Goal: Task Accomplishment & Management: Use online tool/utility

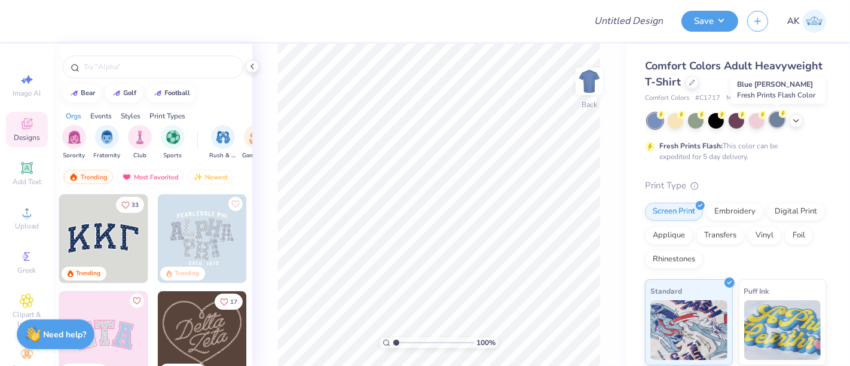
click at [779, 121] on div at bounding box center [778, 120] width 16 height 16
click at [591, 78] on img at bounding box center [590, 81] width 48 height 48
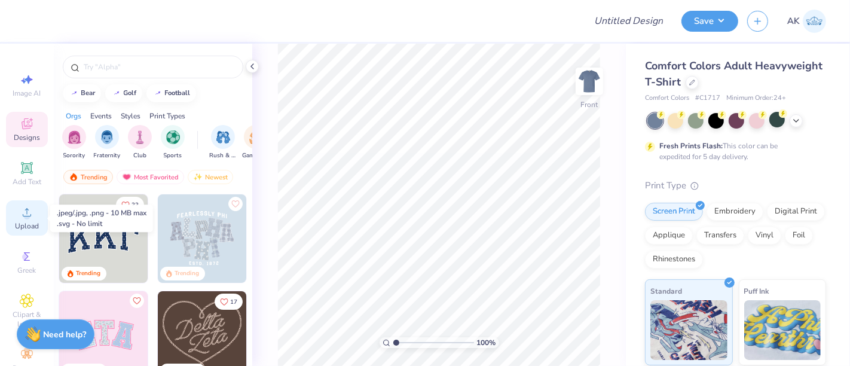
click at [14, 216] on div "Upload" at bounding box center [27, 217] width 42 height 35
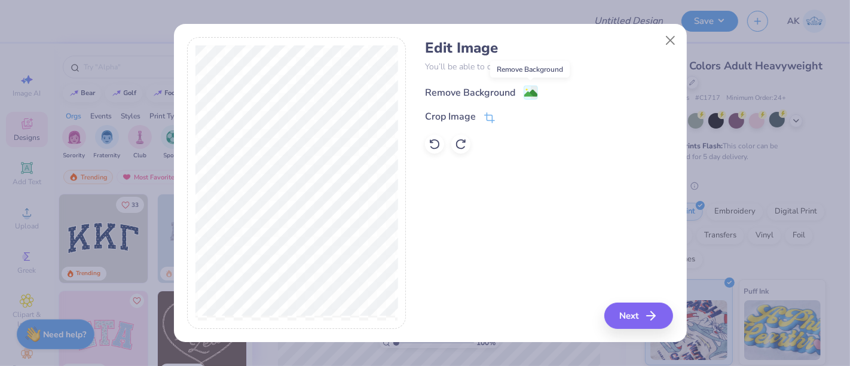
click at [527, 93] on image at bounding box center [530, 93] width 13 height 13
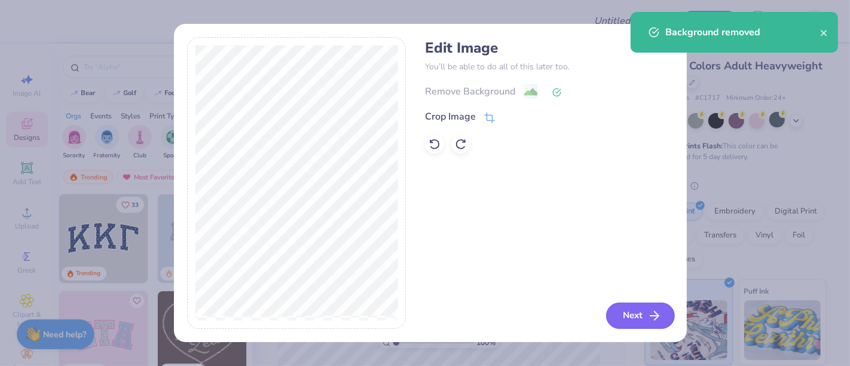
click at [640, 311] on button "Next" at bounding box center [640, 316] width 69 height 26
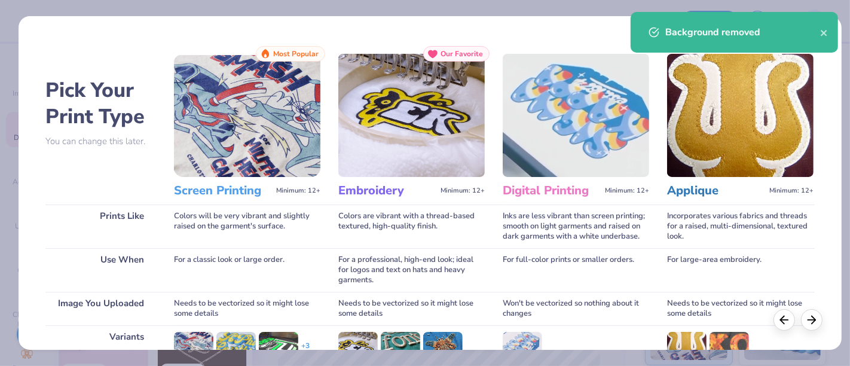
scroll to position [169, 0]
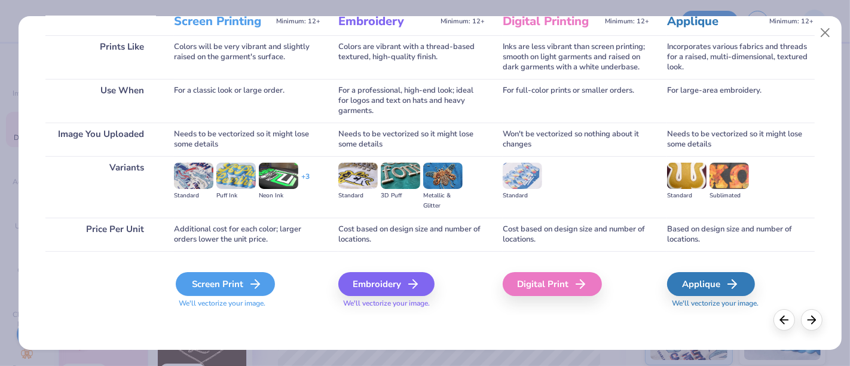
click at [226, 289] on div "Screen Print" at bounding box center [225, 284] width 99 height 24
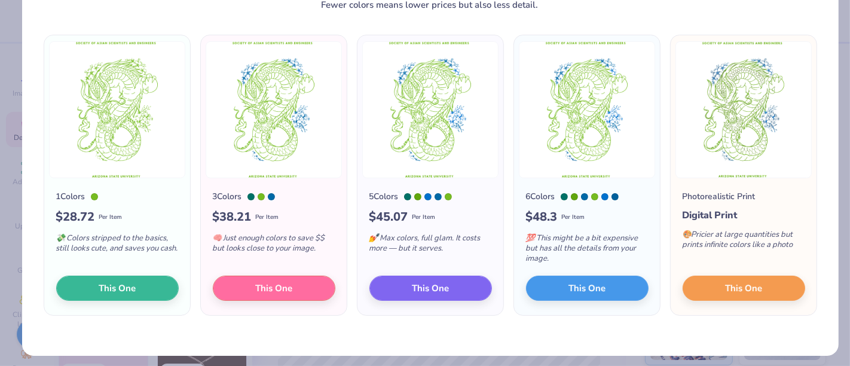
scroll to position [65, 0]
click at [261, 281] on span "This One" at bounding box center [273, 287] width 37 height 14
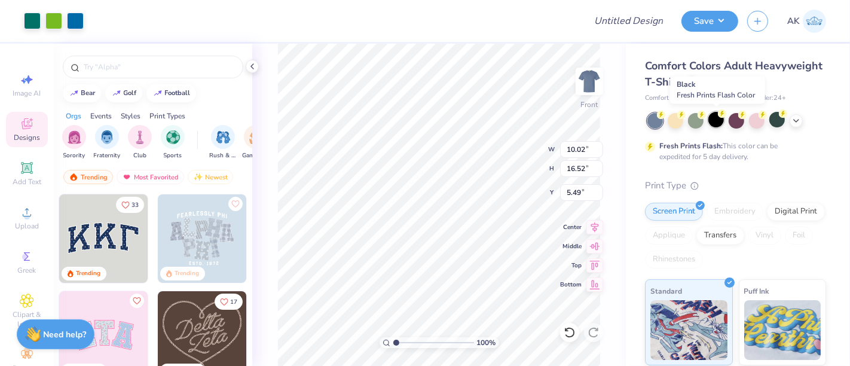
click at [665, 117] on circle at bounding box center [661, 115] width 8 height 8
type input "3.00"
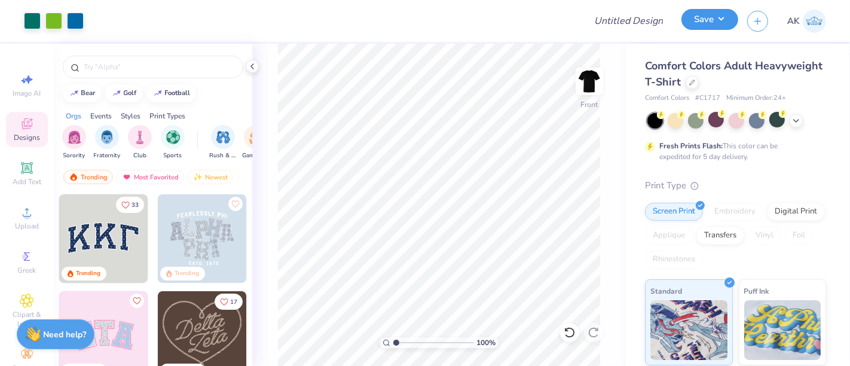
click at [706, 13] on button "Save" at bounding box center [710, 19] width 57 height 21
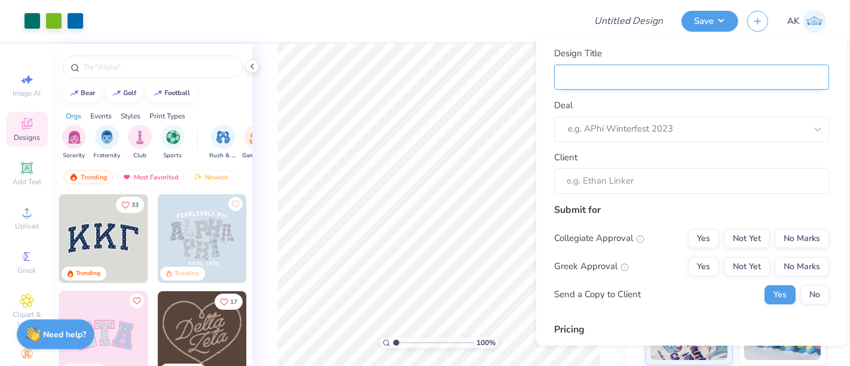
click at [635, 77] on input "Design Title" at bounding box center [691, 77] width 275 height 26
type input "2"
type input "202"
type input "2025"
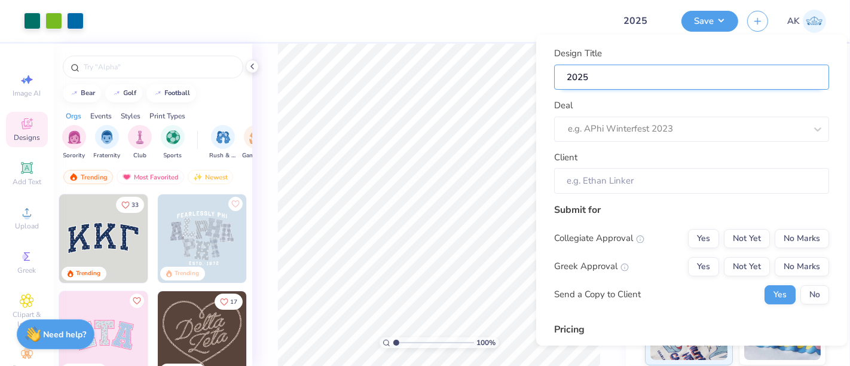
type input "2025"
type input "2025 e"
type input "2025 er"
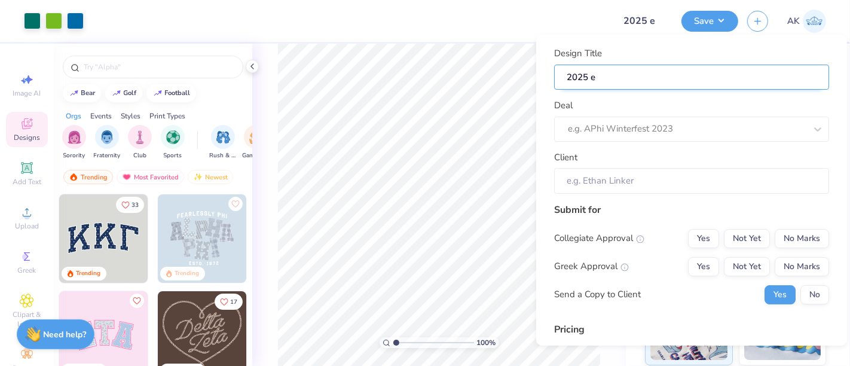
type input "2025 er"
type input "2025 erc"
type input "2025 erch"
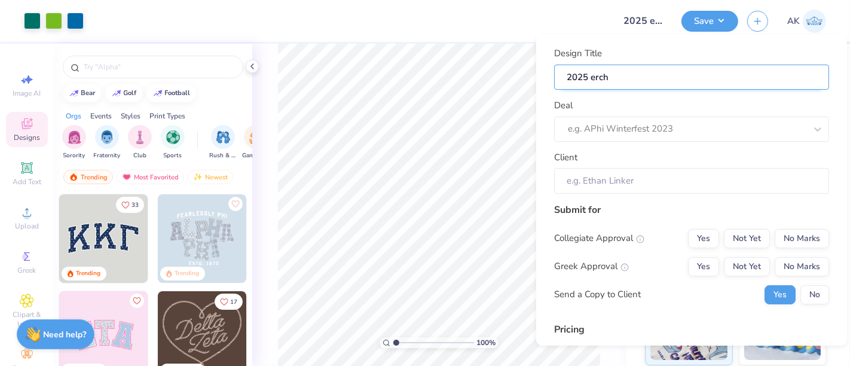
type input "2025 erch"
type input "2025 erc"
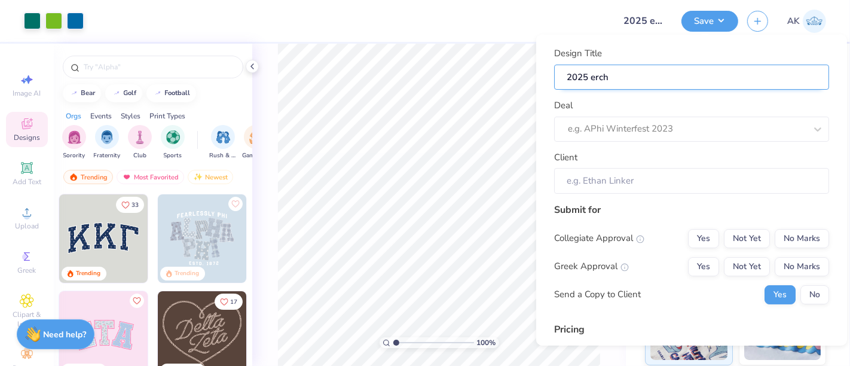
type input "2025 erc"
type input "2025 er"
type input "2025 e"
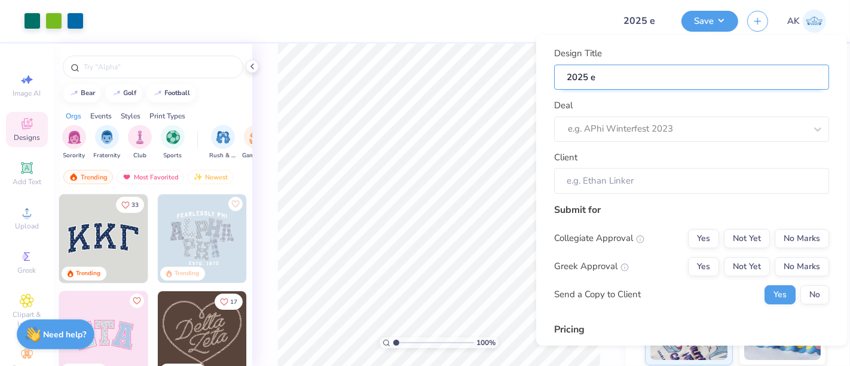
type input "2025"
type input "2025 M"
type input "2025 Me"
type input "2025 Mer"
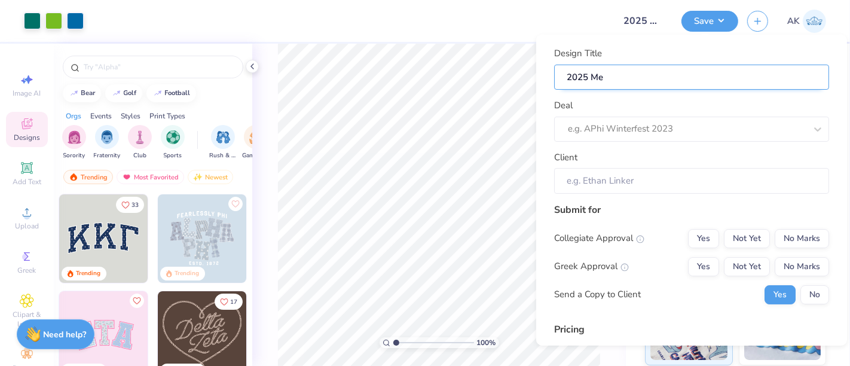
type input "2025 Mer"
type input "2025 Merc"
type input "2025 Merch"
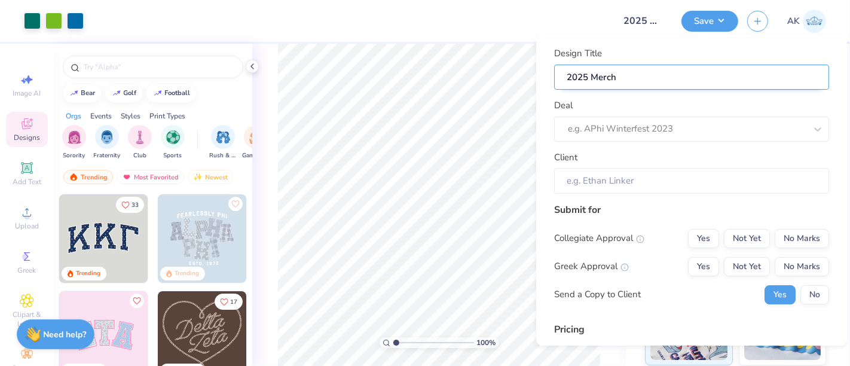
type input "2025 Merch"
type input "2025 Merch f"
type input "2025 Merch fo"
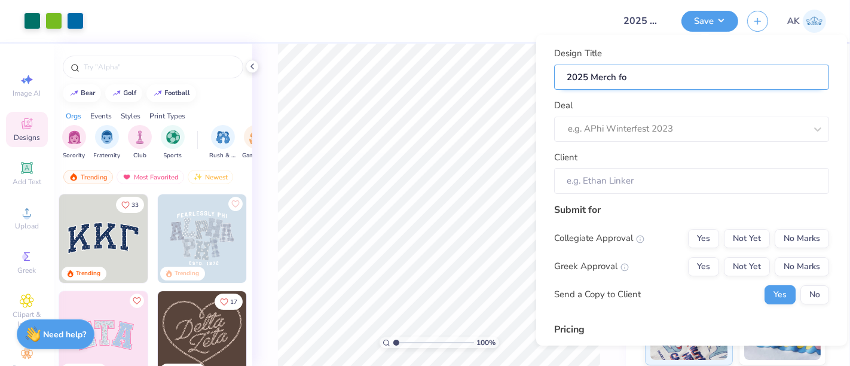
type input "2025 Merch for"
type input "2025 Merch for S"
type input "2025 Merch for SA"
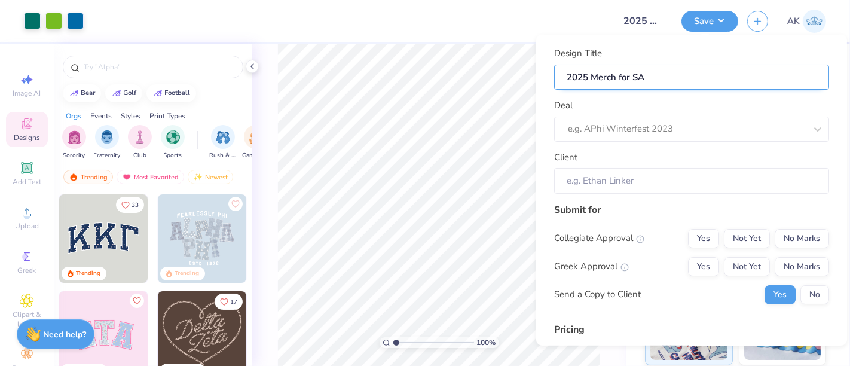
type input "2025 Merch for SAS"
type input "2025 Merch for SASE"
click at [27, 16] on div at bounding box center [32, 19] width 17 height 17
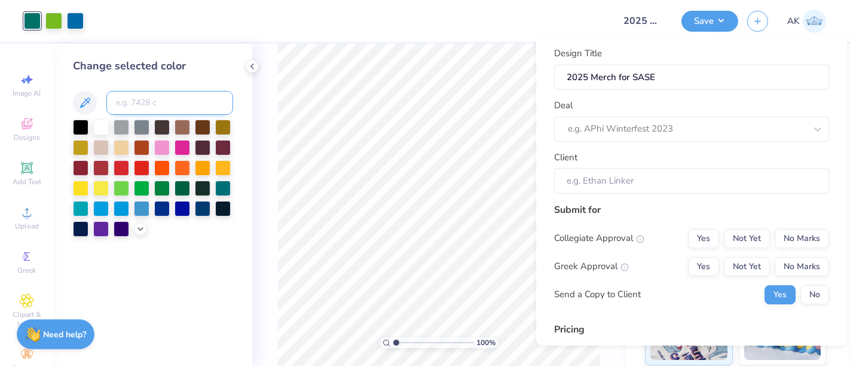
click at [146, 102] on input at bounding box center [169, 103] width 127 height 24
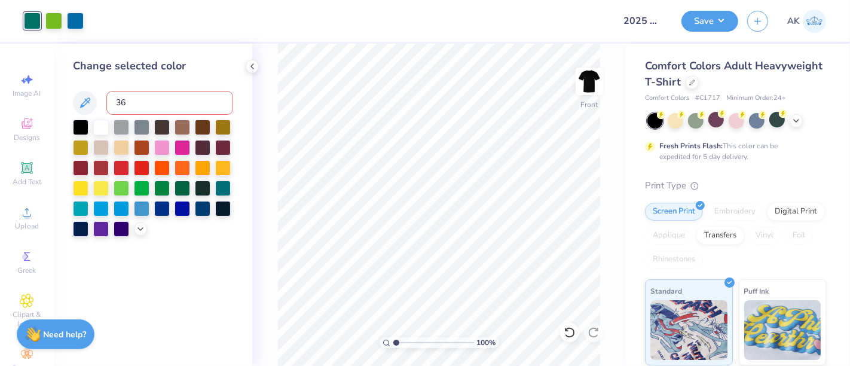
type input "368"
click at [734, 16] on button "Save" at bounding box center [710, 19] width 57 height 21
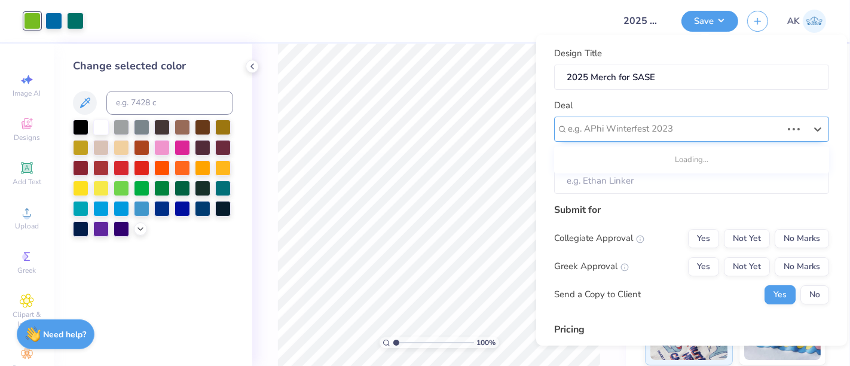
click at [695, 129] on div at bounding box center [675, 129] width 214 height 16
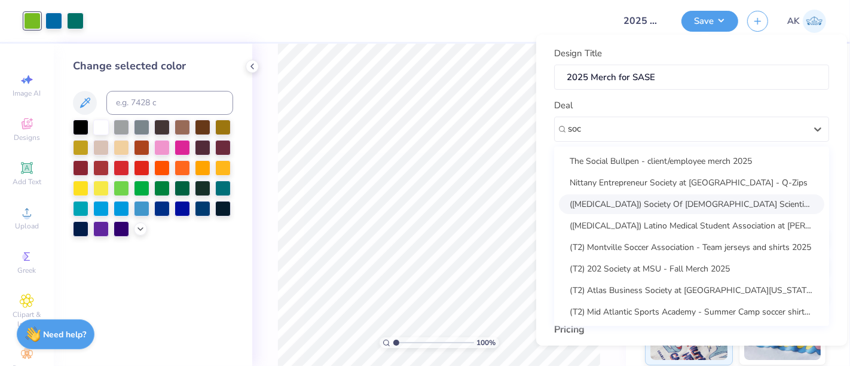
click at [680, 203] on div "(T3) Society Of Asian Scientists And Engineers at ASU - Fall Shirts 2025" at bounding box center [691, 204] width 265 height 20
type input "soc"
type input "Czyra Argonza"
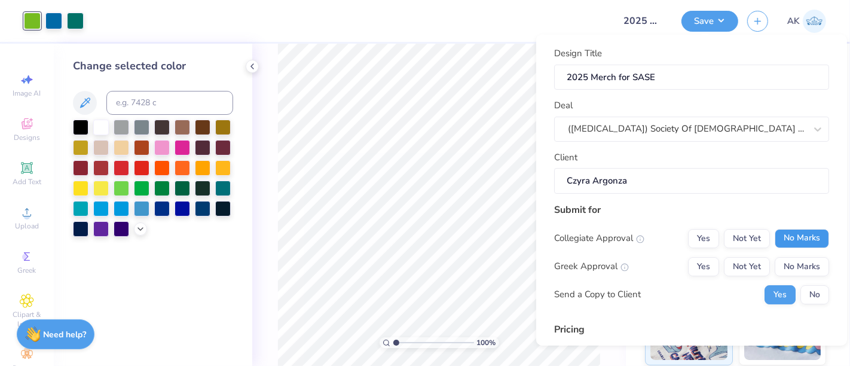
click at [792, 241] on button "No Marks" at bounding box center [802, 237] width 54 height 19
click at [707, 242] on button "Yes" at bounding box center [703, 237] width 31 height 19
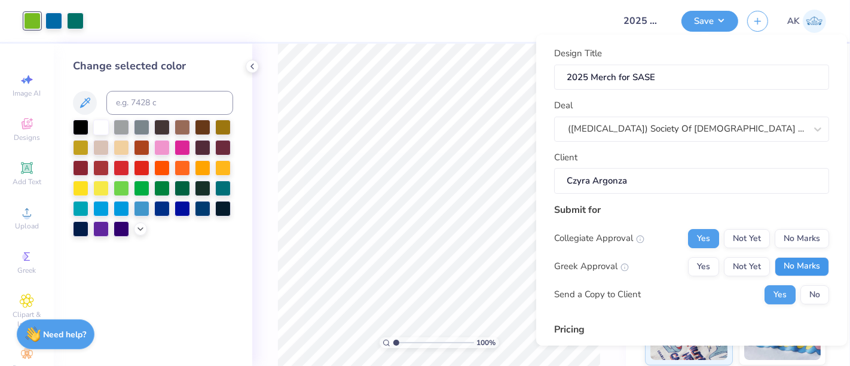
click at [781, 270] on button "No Marks" at bounding box center [802, 266] width 54 height 19
type input "$38.21"
click at [802, 300] on button "No" at bounding box center [815, 294] width 29 height 19
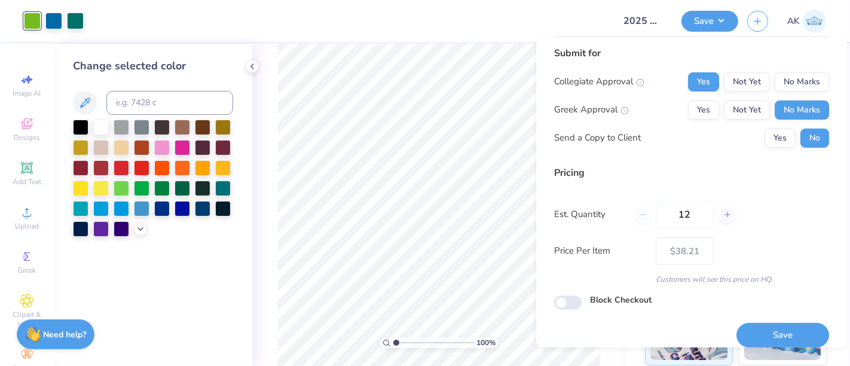
scroll to position [161, 0]
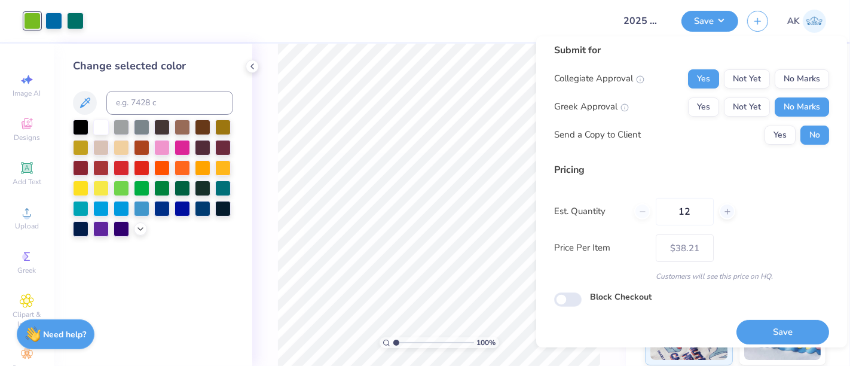
drag, startPoint x: 695, startPoint y: 206, endPoint x: 651, endPoint y: 207, distance: 44.3
click at [651, 207] on div "12" at bounding box center [684, 211] width 101 height 28
type input "24"
type input "$23.90"
type input "24"
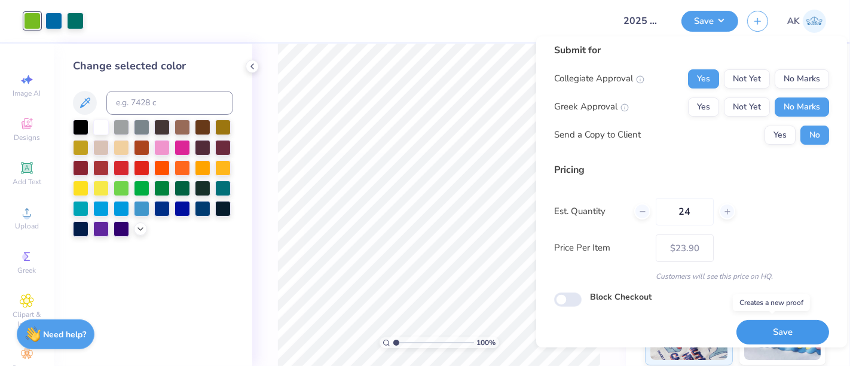
click at [779, 332] on button "Save" at bounding box center [783, 332] width 93 height 25
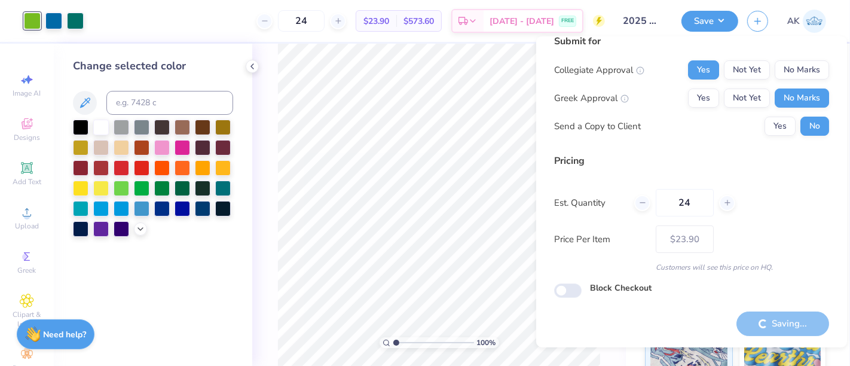
type input "– –"
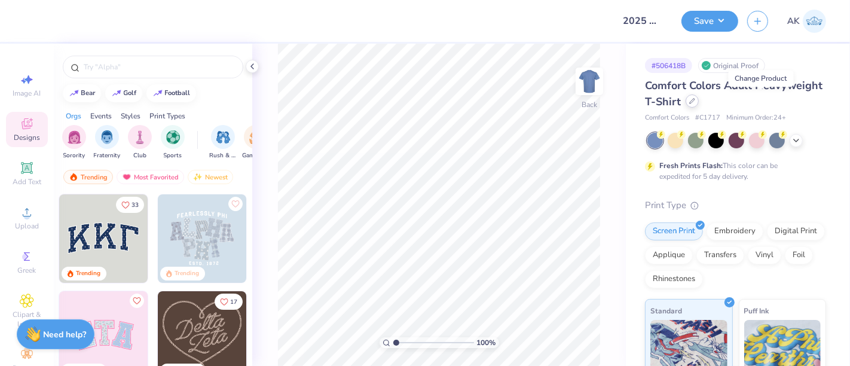
click at [695, 98] on icon at bounding box center [692, 101] width 6 height 6
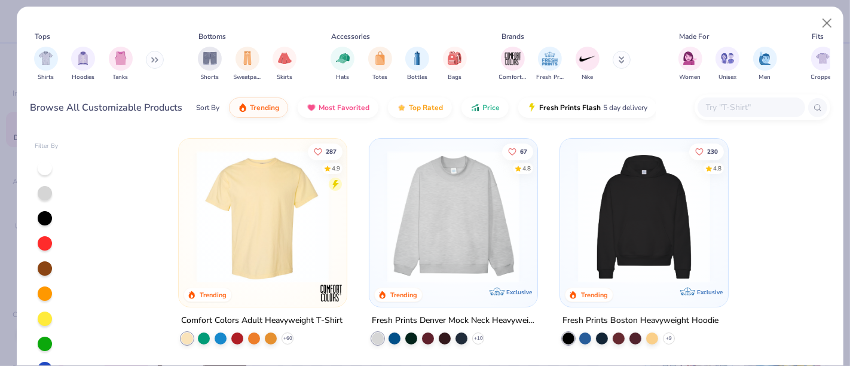
click at [616, 208] on img at bounding box center [644, 217] width 144 height 132
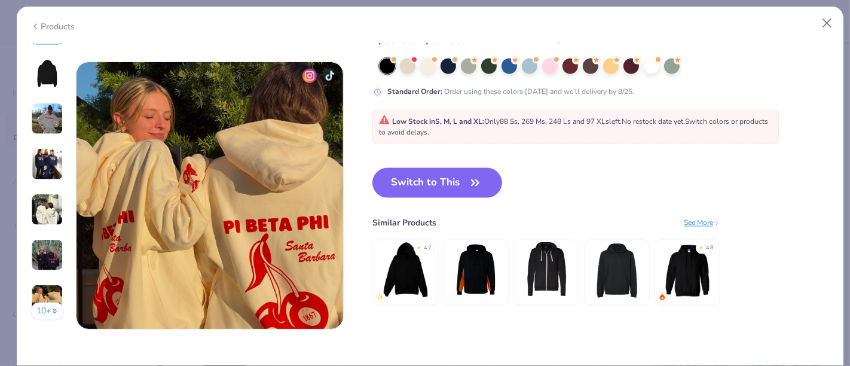
scroll to position [1787, 0]
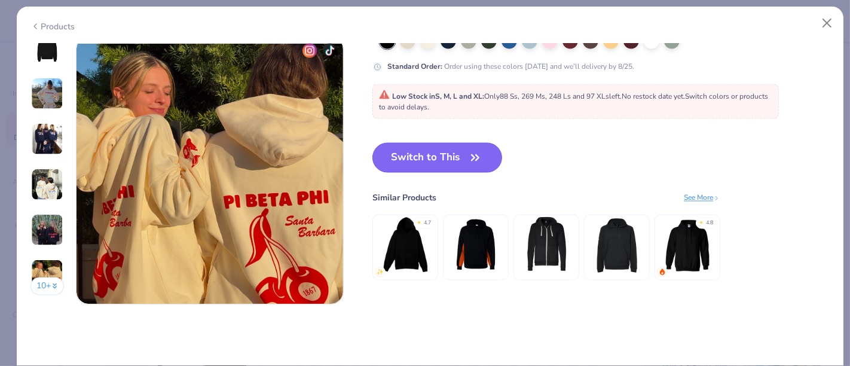
click at [463, 149] on button "Switch to This" at bounding box center [438, 158] width 130 height 30
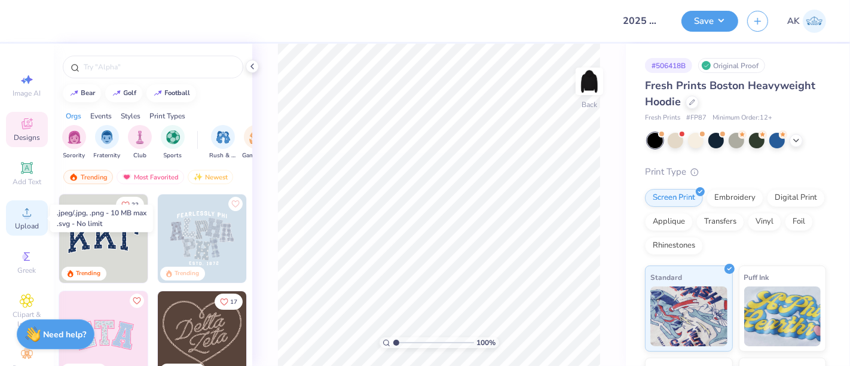
click at [20, 210] on icon at bounding box center [27, 212] width 14 height 14
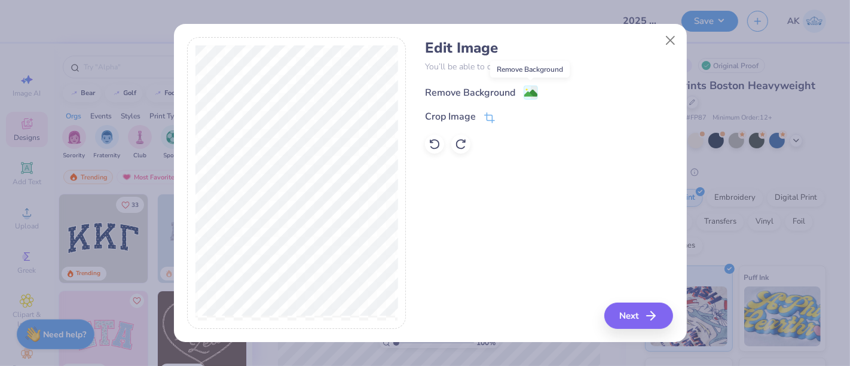
click at [535, 94] on image at bounding box center [530, 93] width 13 height 13
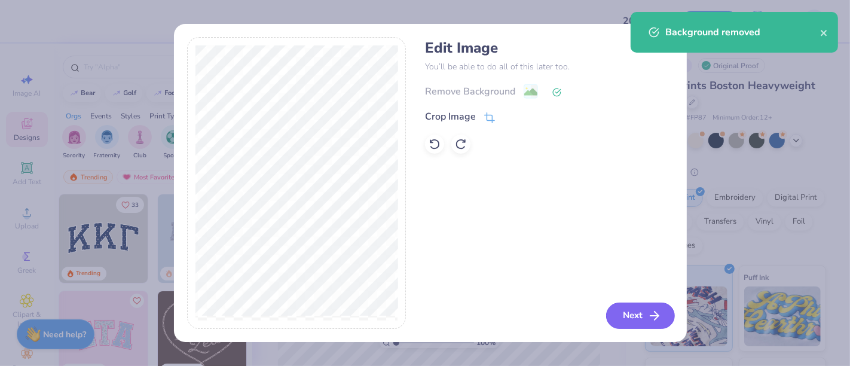
click at [634, 310] on button "Next" at bounding box center [640, 316] width 69 height 26
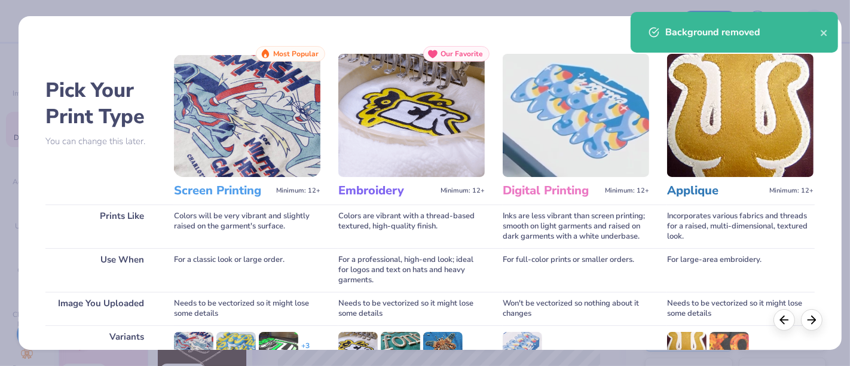
scroll to position [169, 0]
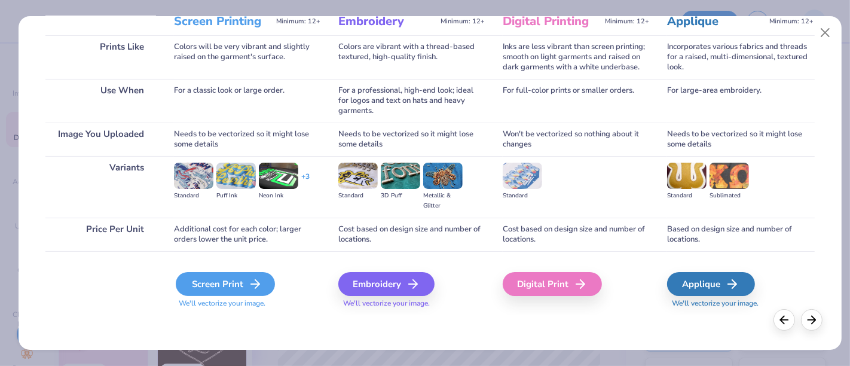
click at [197, 286] on div "Screen Print" at bounding box center [225, 284] width 99 height 24
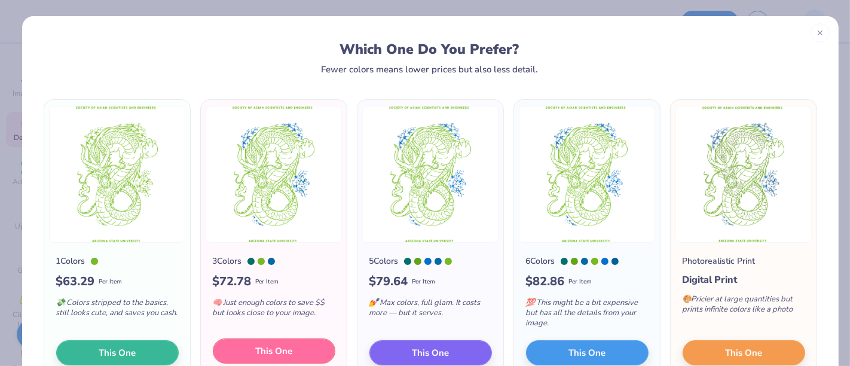
click at [270, 349] on span "This One" at bounding box center [273, 351] width 37 height 14
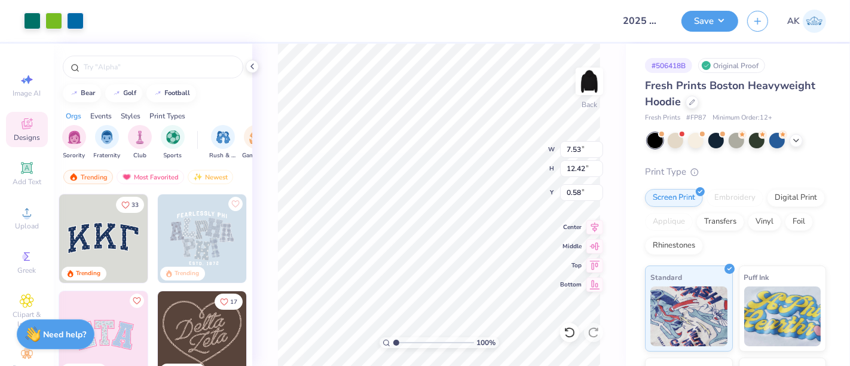
type input "0.58"
click at [692, 105] on div at bounding box center [692, 100] width 13 height 13
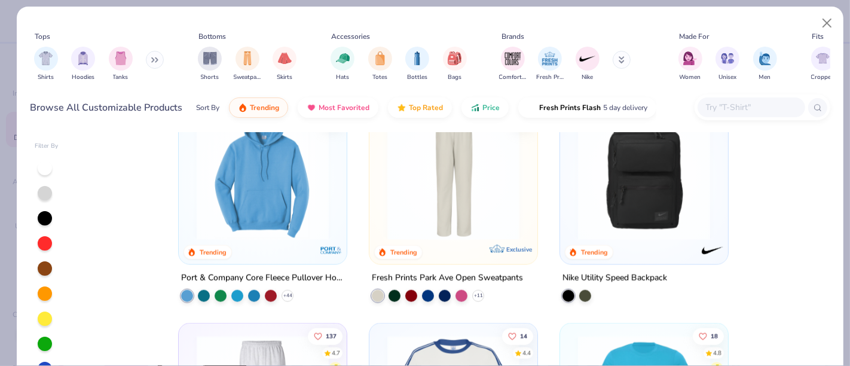
scroll to position [1409, 0]
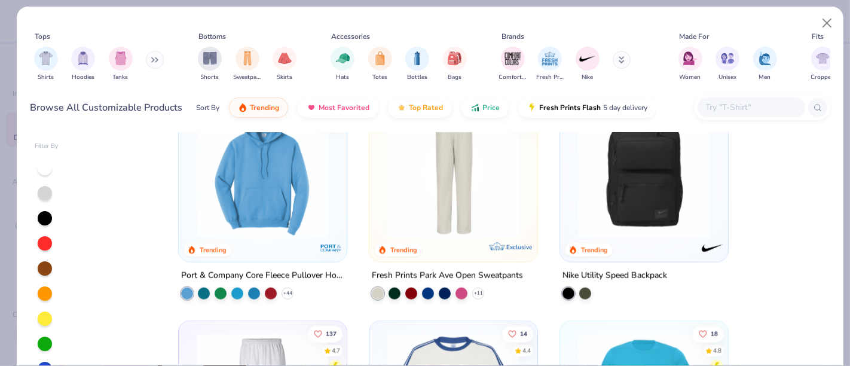
click at [286, 218] on img at bounding box center [263, 171] width 144 height 132
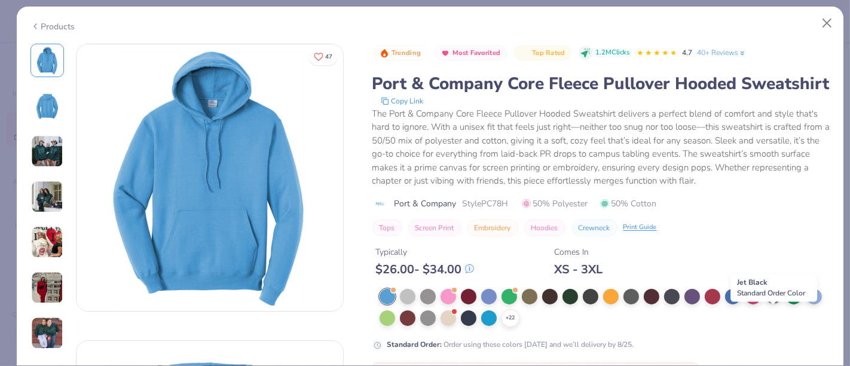
click at [774, 303] on div at bounding box center [774, 296] width 16 height 16
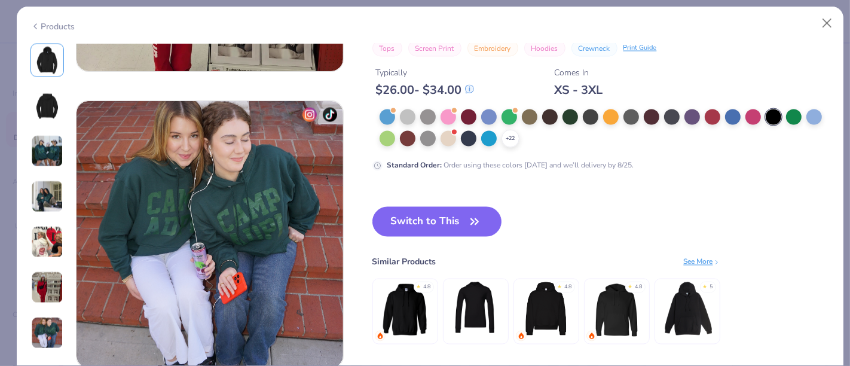
scroll to position [1724, 0]
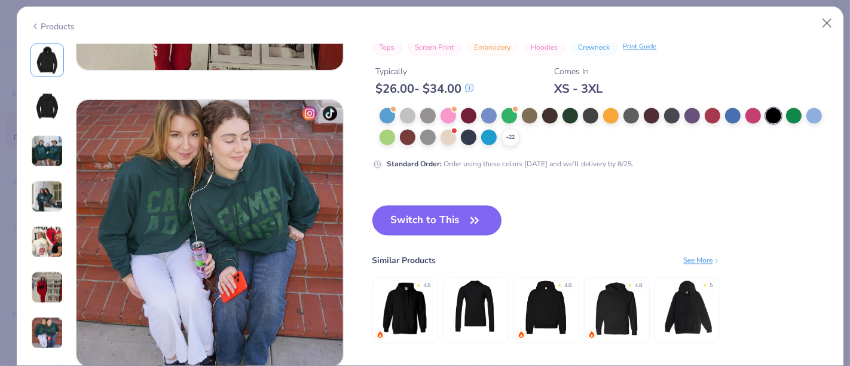
click at [450, 214] on button "Switch to This" at bounding box center [438, 221] width 130 height 30
click at [445, 222] on button "Switch to This" at bounding box center [438, 221] width 130 height 30
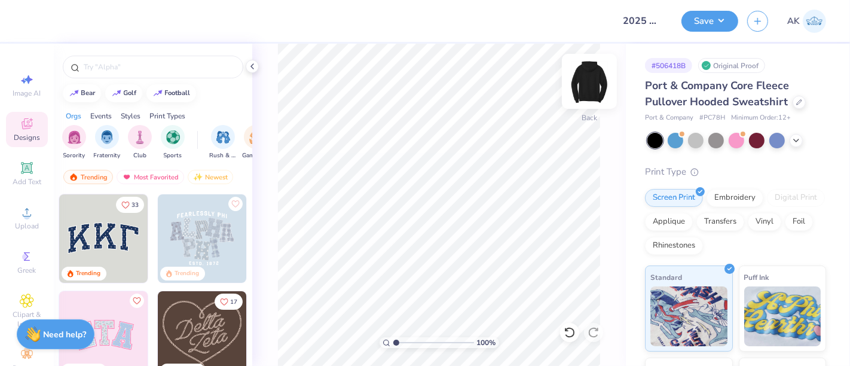
click at [593, 82] on img at bounding box center [590, 81] width 48 height 48
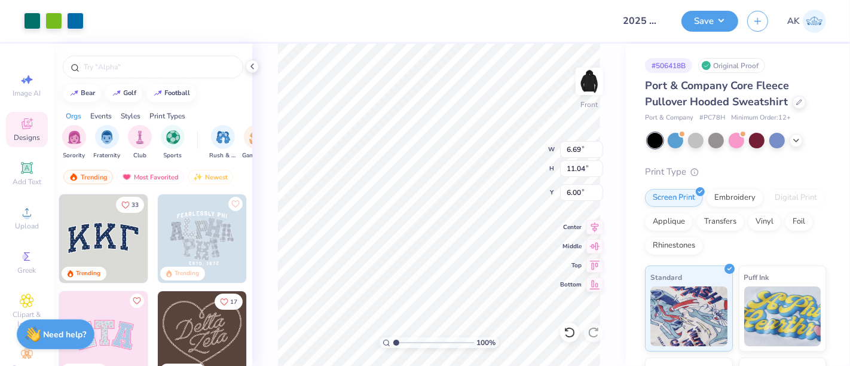
type input "6.00"
type input "10.48"
type input "17.28"
click at [597, 224] on icon at bounding box center [595, 226] width 8 height 10
click at [728, 16] on button "Save" at bounding box center [710, 19] width 57 height 21
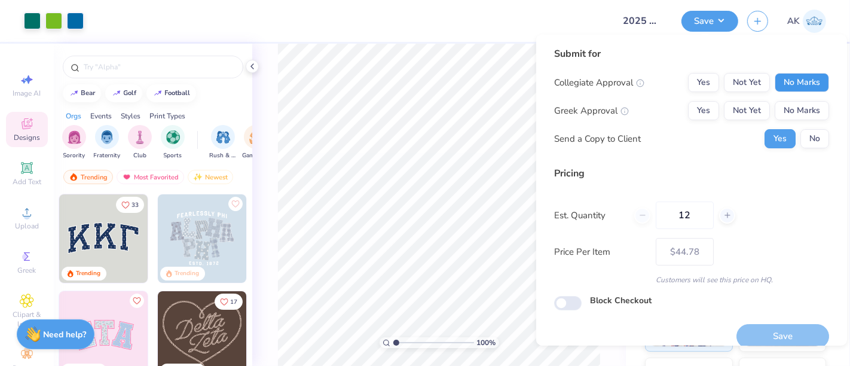
click at [802, 80] on button "No Marks" at bounding box center [802, 82] width 54 height 19
click at [688, 81] on button "Yes" at bounding box center [703, 82] width 31 height 19
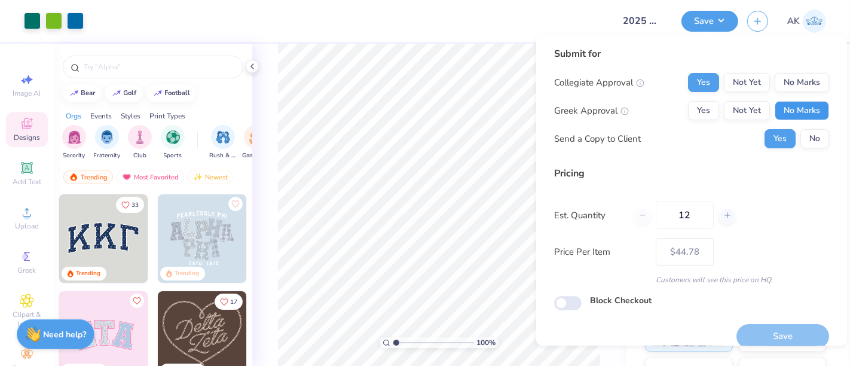
click at [806, 116] on button "No Marks" at bounding box center [802, 110] width 54 height 19
click at [808, 137] on button "No" at bounding box center [815, 138] width 29 height 19
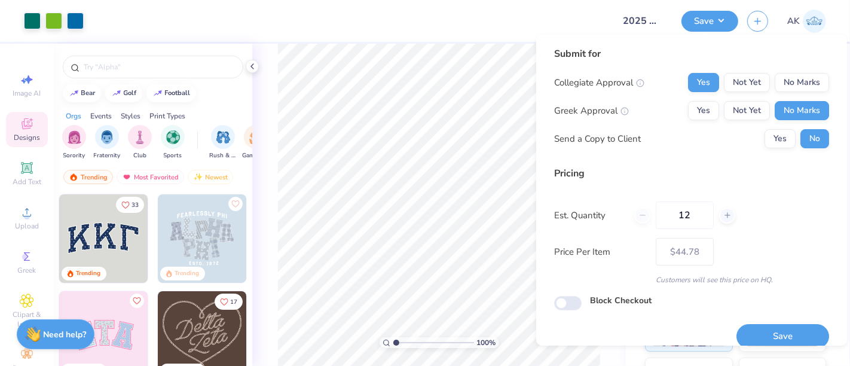
scroll to position [13, 0]
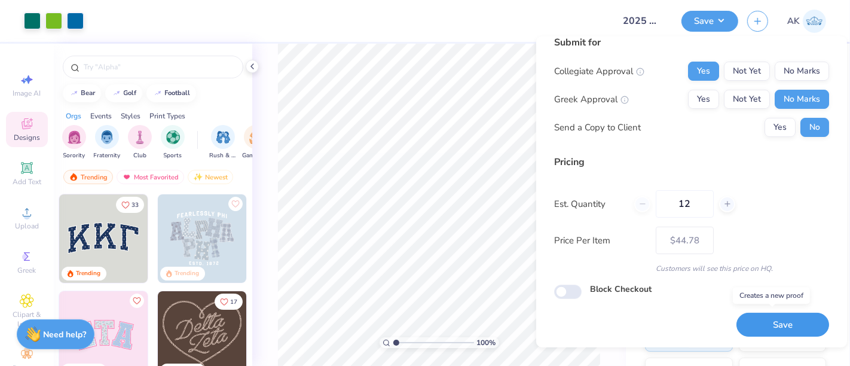
click at [770, 322] on button "Save" at bounding box center [783, 325] width 93 height 25
type input "$44.78"
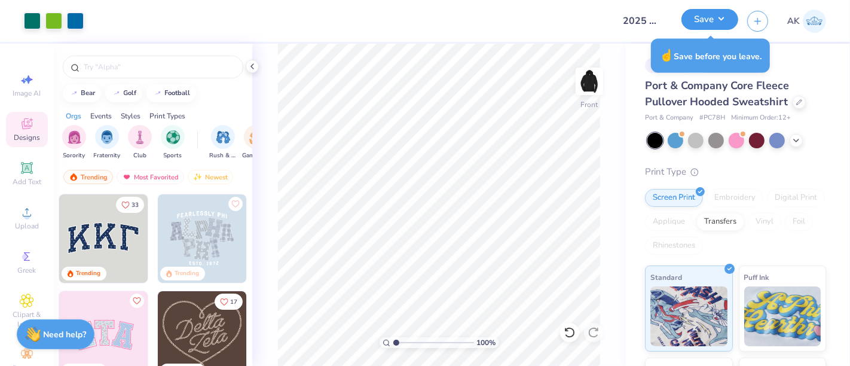
click at [695, 21] on button "Save" at bounding box center [710, 19] width 57 height 21
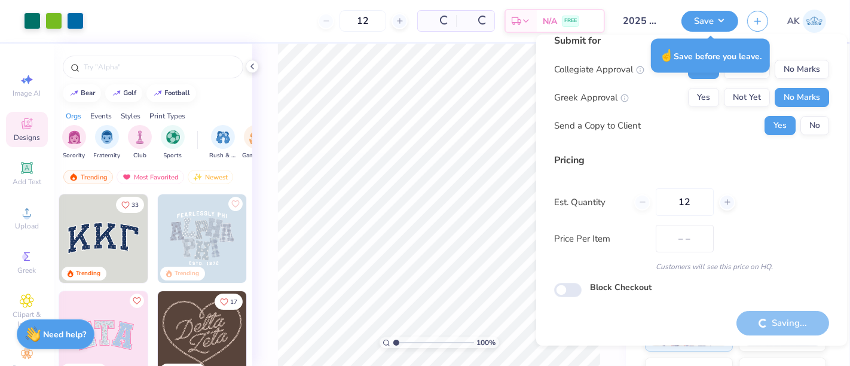
type input "$44.78"
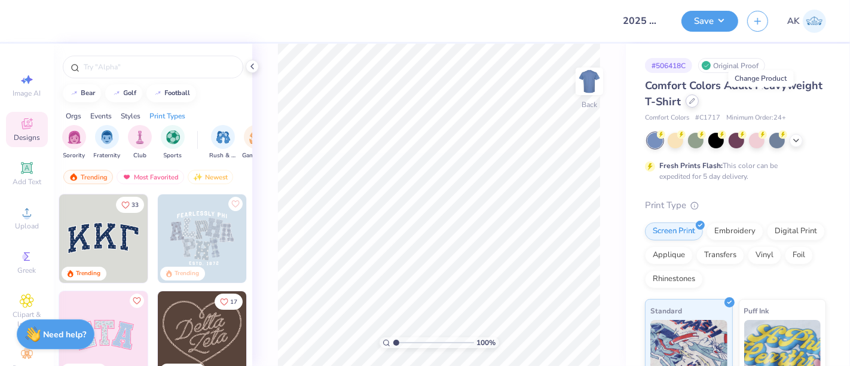
click at [699, 103] on div at bounding box center [692, 100] width 13 height 13
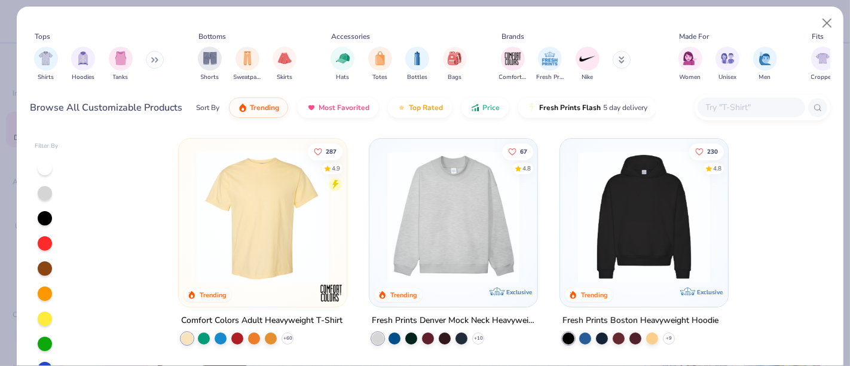
click at [155, 66] on button at bounding box center [155, 60] width 18 height 18
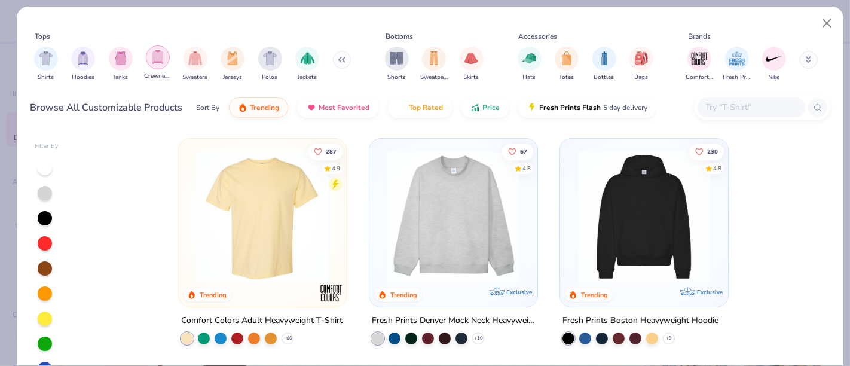
click at [159, 55] on img "filter for Crewnecks" at bounding box center [157, 57] width 13 height 14
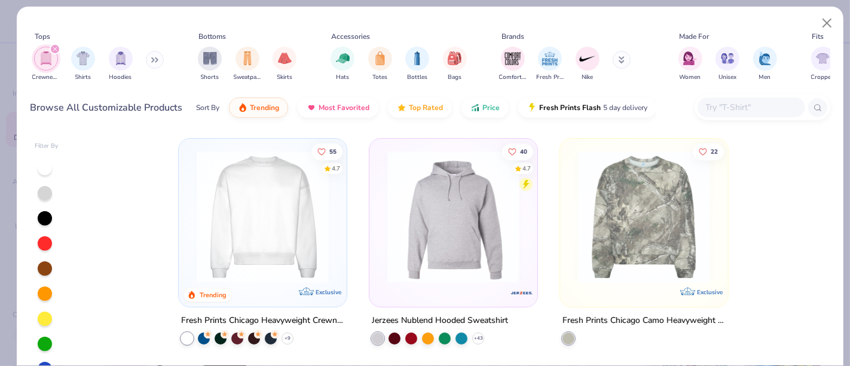
click at [54, 50] on icon "filter for Crewnecks" at bounding box center [55, 49] width 5 height 5
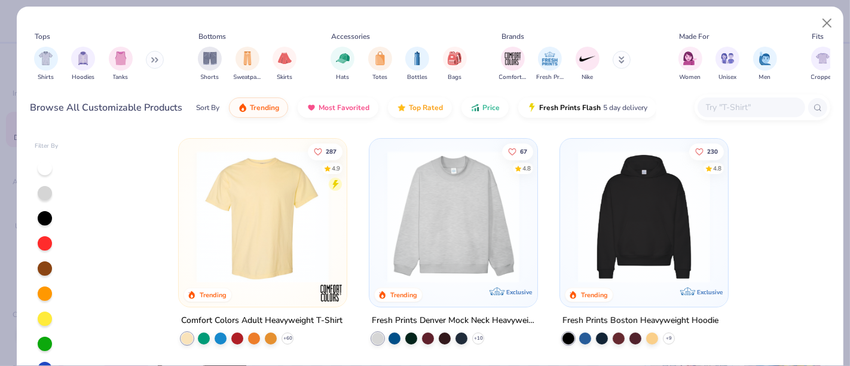
click at [719, 106] on input "text" at bounding box center [751, 107] width 92 height 14
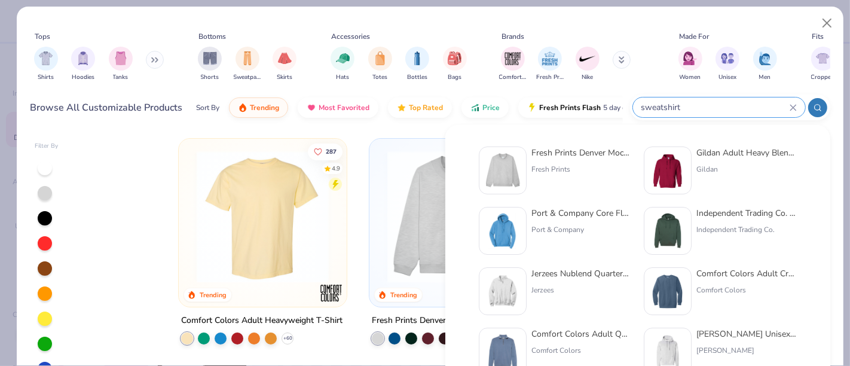
type input "sweatshirt"
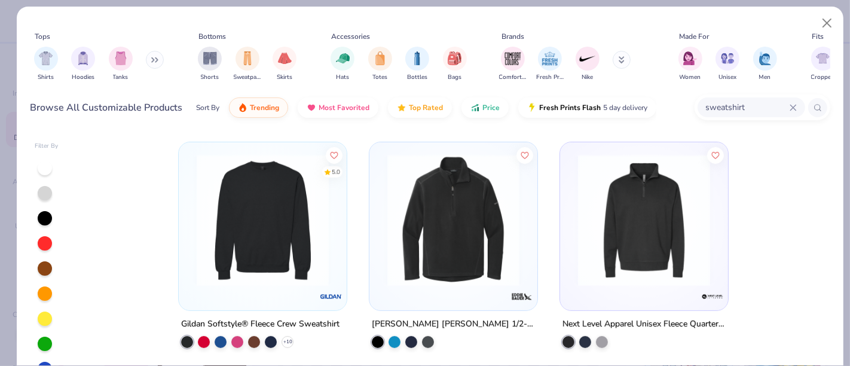
scroll to position [451, 0]
click at [270, 230] on img at bounding box center [263, 220] width 144 height 132
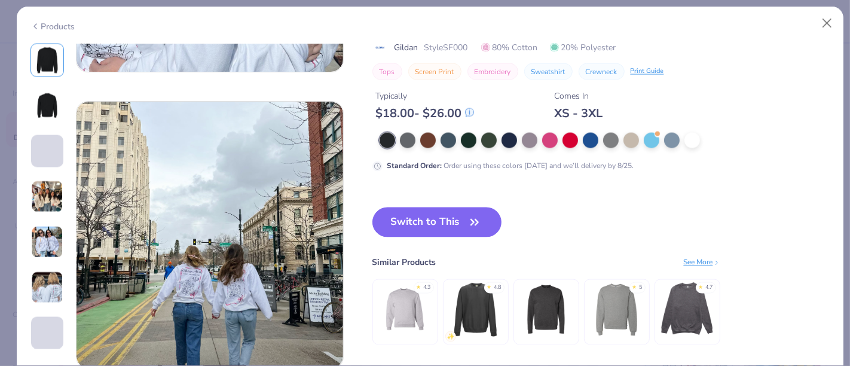
scroll to position [1720, 0]
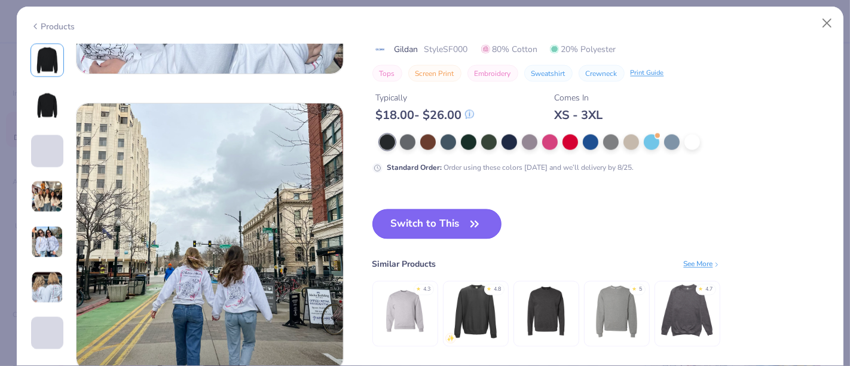
click at [419, 224] on button "Switch to This" at bounding box center [438, 224] width 130 height 30
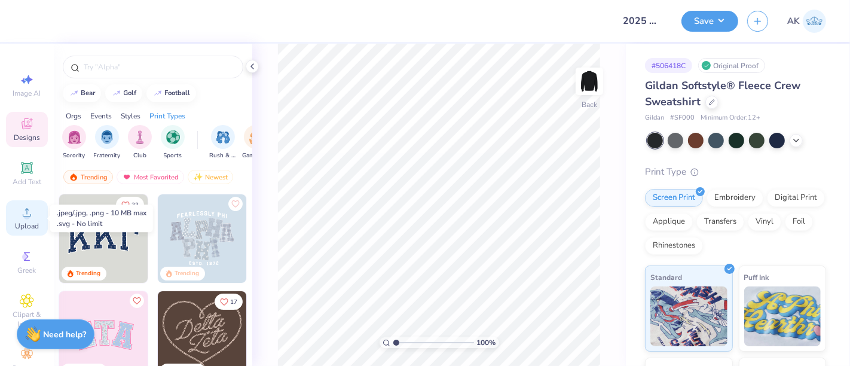
click at [24, 213] on icon at bounding box center [27, 212] width 14 height 14
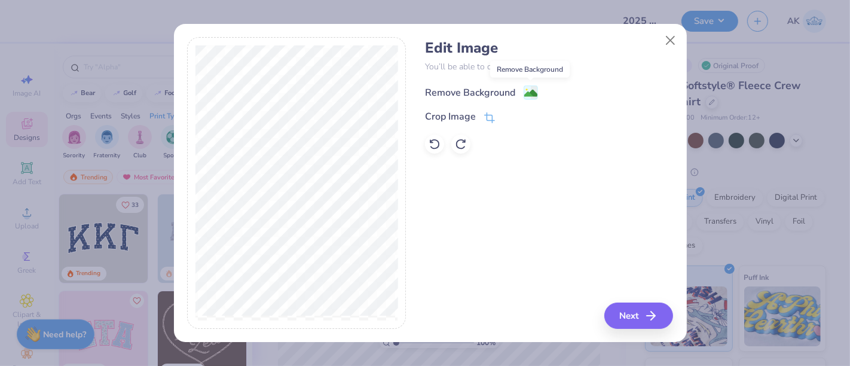
click at [526, 94] on image at bounding box center [530, 93] width 13 height 13
click at [646, 313] on button "Next" at bounding box center [640, 316] width 69 height 26
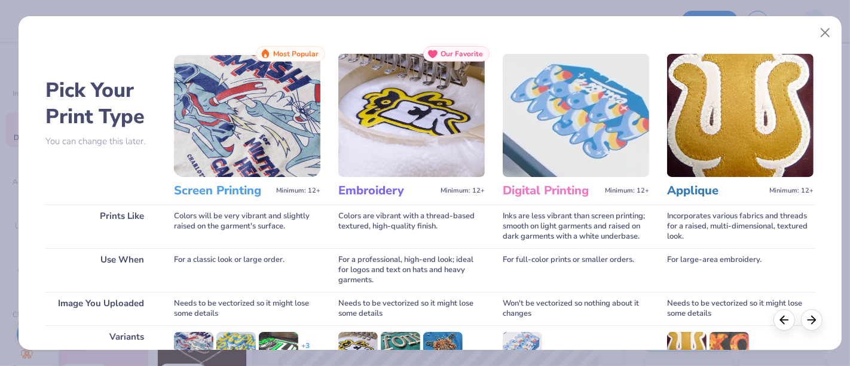
scroll to position [169, 0]
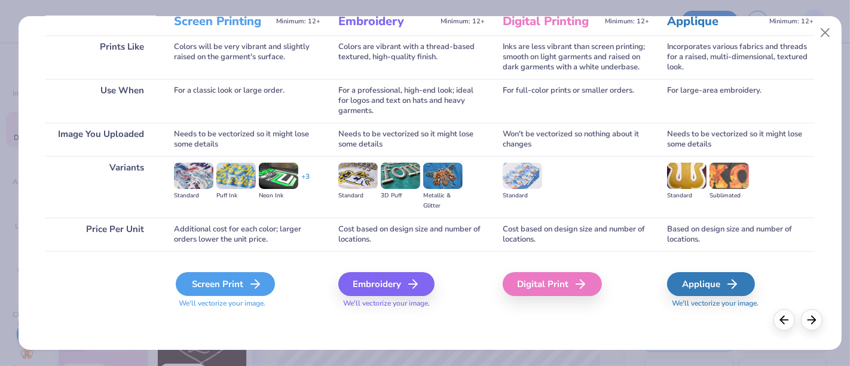
click at [237, 280] on div "Screen Print" at bounding box center [225, 284] width 99 height 24
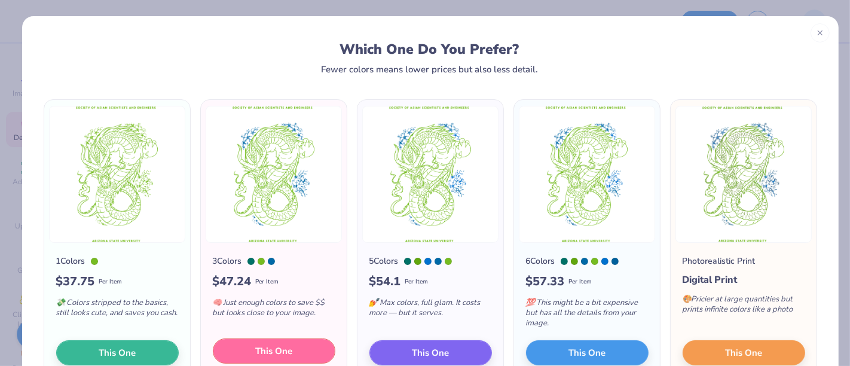
click at [247, 349] on button "This One" at bounding box center [274, 350] width 123 height 25
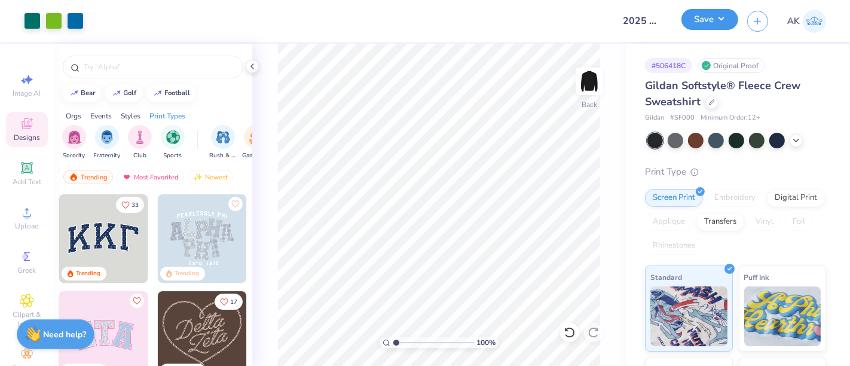
click at [696, 19] on button "Save" at bounding box center [710, 19] width 57 height 21
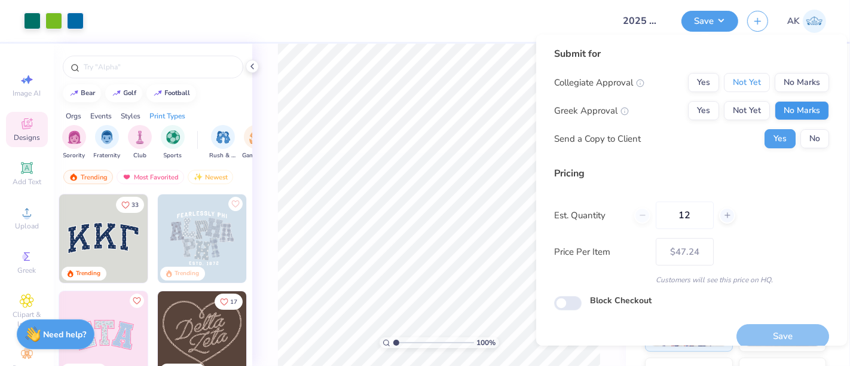
drag, startPoint x: 731, startPoint y: 87, endPoint x: 792, endPoint y: 112, distance: 66.3
click at [792, 112] on div "Collegiate Approval Yes Not Yet No Marks Greek Approval Yes Not Yet No Marks Se…" at bounding box center [691, 110] width 275 height 75
click at [792, 112] on button "No Marks" at bounding box center [802, 110] width 54 height 19
click at [743, 80] on button "Not Yet" at bounding box center [747, 82] width 46 height 19
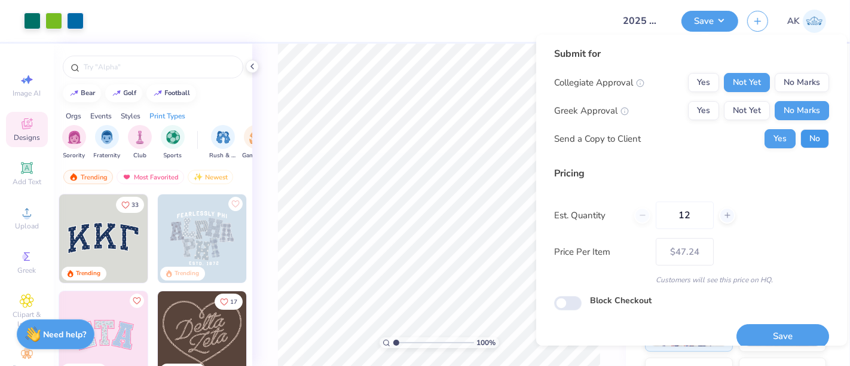
click at [801, 140] on button "No" at bounding box center [815, 138] width 29 height 19
click at [779, 338] on button "Save" at bounding box center [783, 336] width 93 height 25
type input "$47.24"
